Goal: Information Seeking & Learning: Learn about a topic

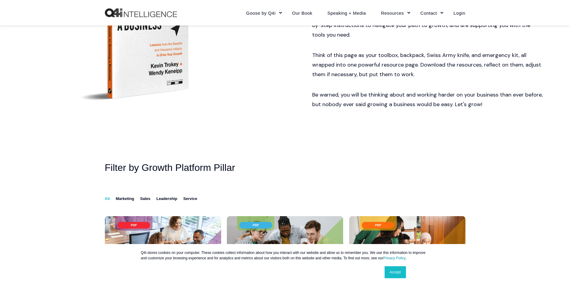
scroll to position [286, 0]
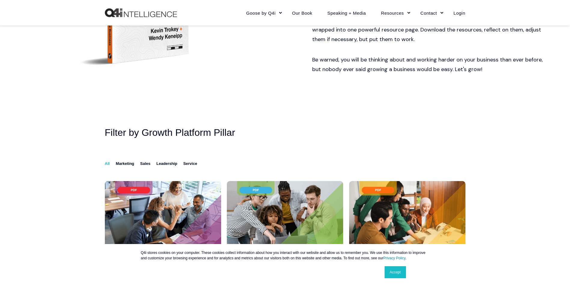
click at [397, 276] on link "Accept" at bounding box center [394, 273] width 21 height 12
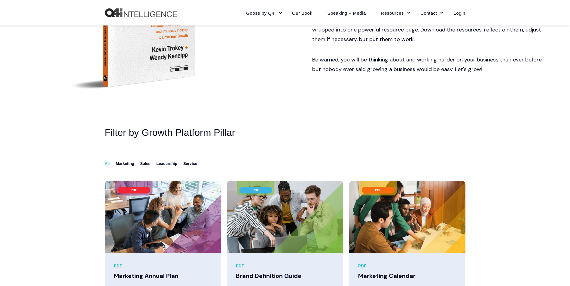
scroll to position [574, 0]
